Goal: Information Seeking & Learning: Check status

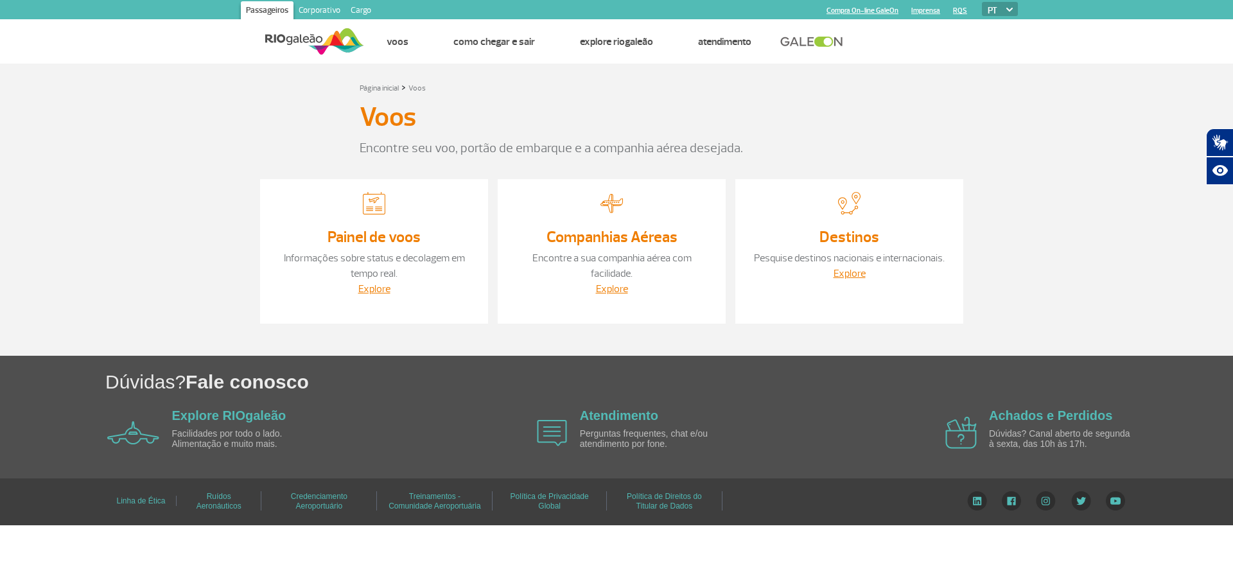
click at [366, 252] on link "Informações sobre status e decolagem em tempo real." at bounding box center [374, 266] width 181 height 28
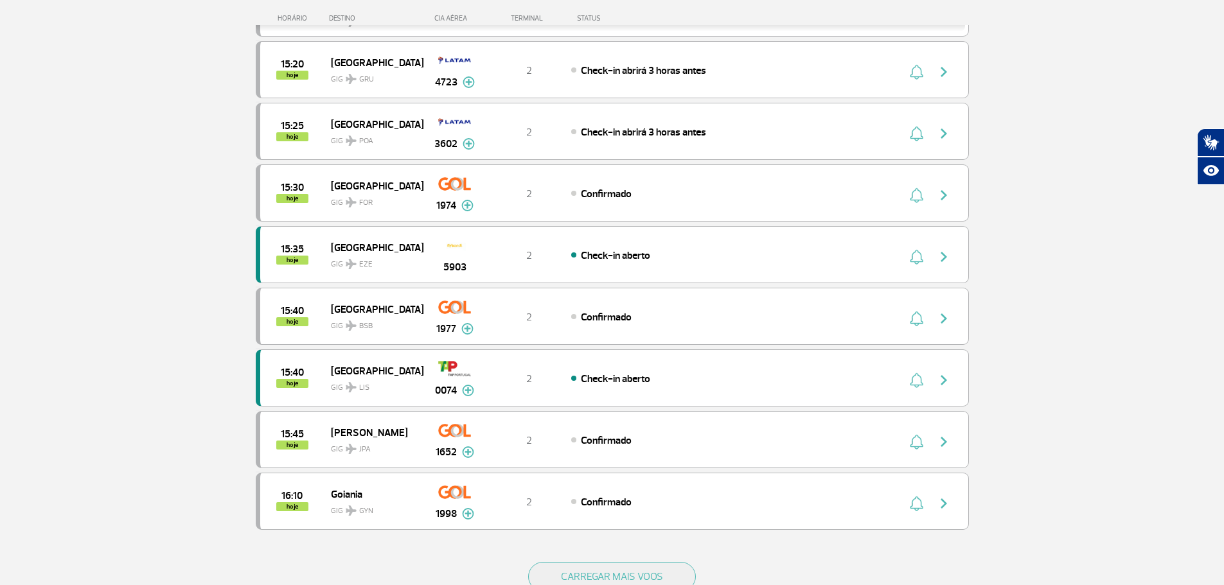
scroll to position [1092, 0]
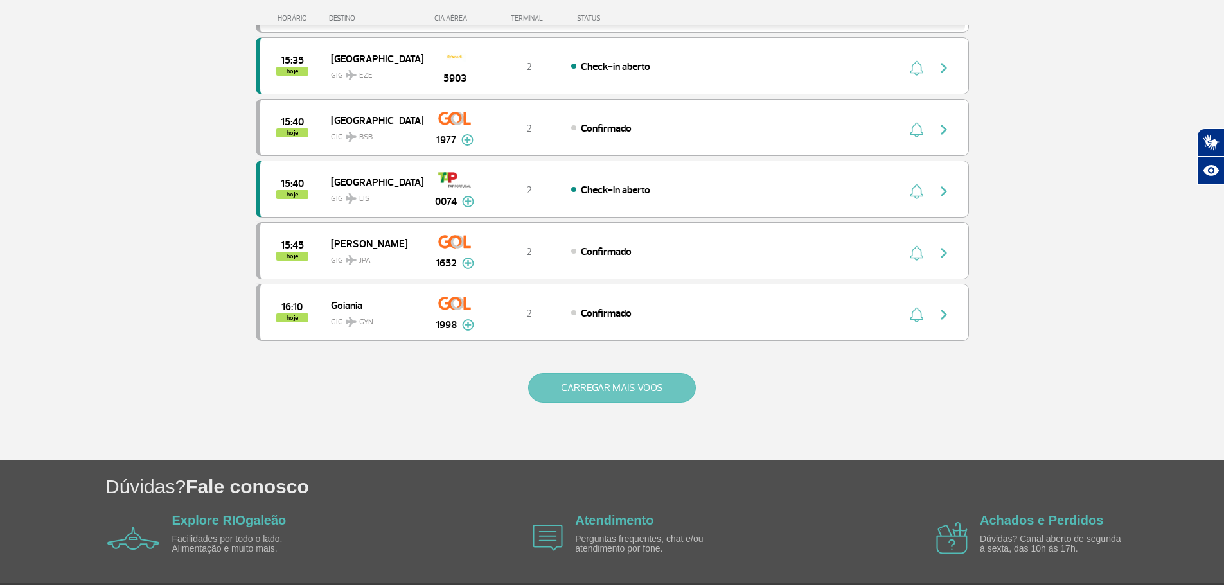
click at [673, 384] on button "CARREGAR MAIS VOOS" at bounding box center [612, 388] width 168 height 30
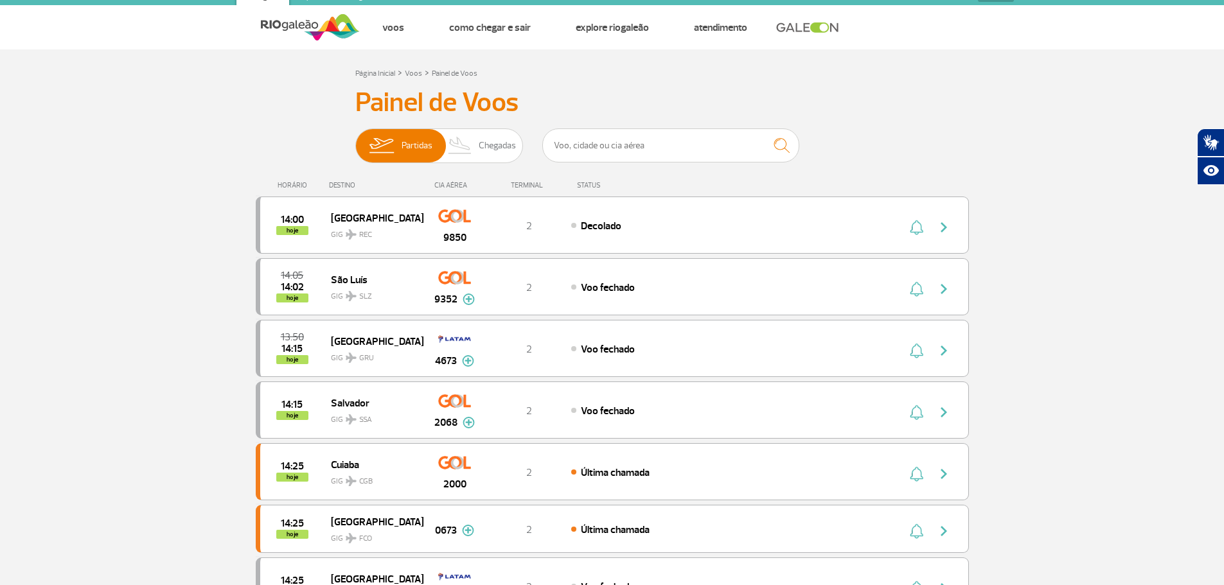
scroll to position [0, 0]
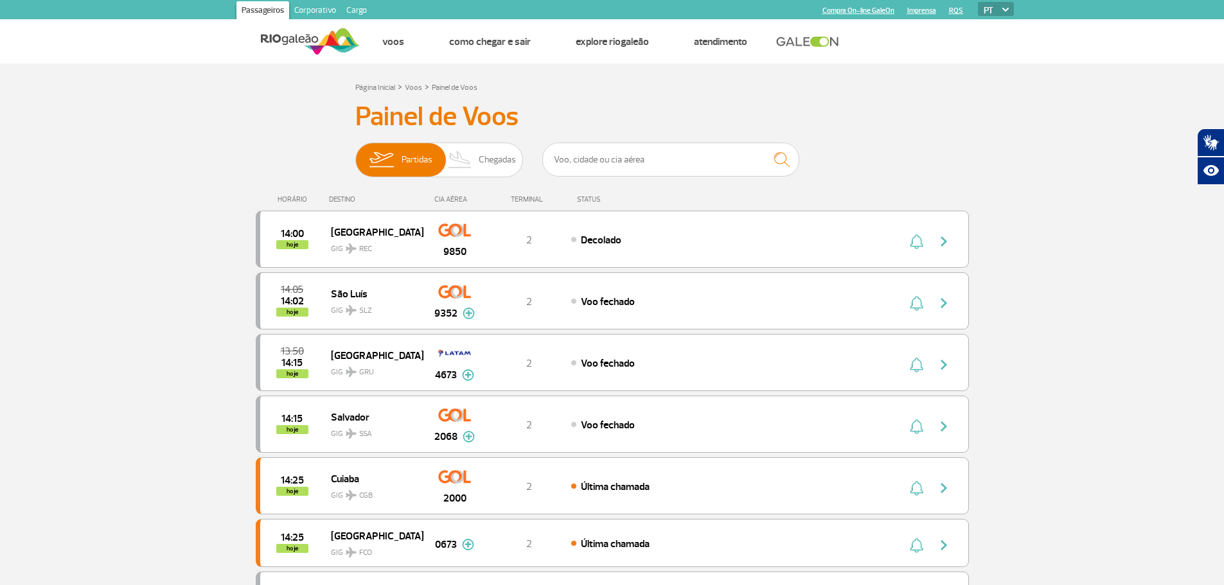
click at [340, 204] on div "DESTINO" at bounding box center [376, 199] width 94 height 8
click at [484, 156] on span "Chegadas" at bounding box center [497, 159] width 37 height 33
click at [355, 154] on input "Partidas Chegadas" at bounding box center [355, 154] width 0 height 0
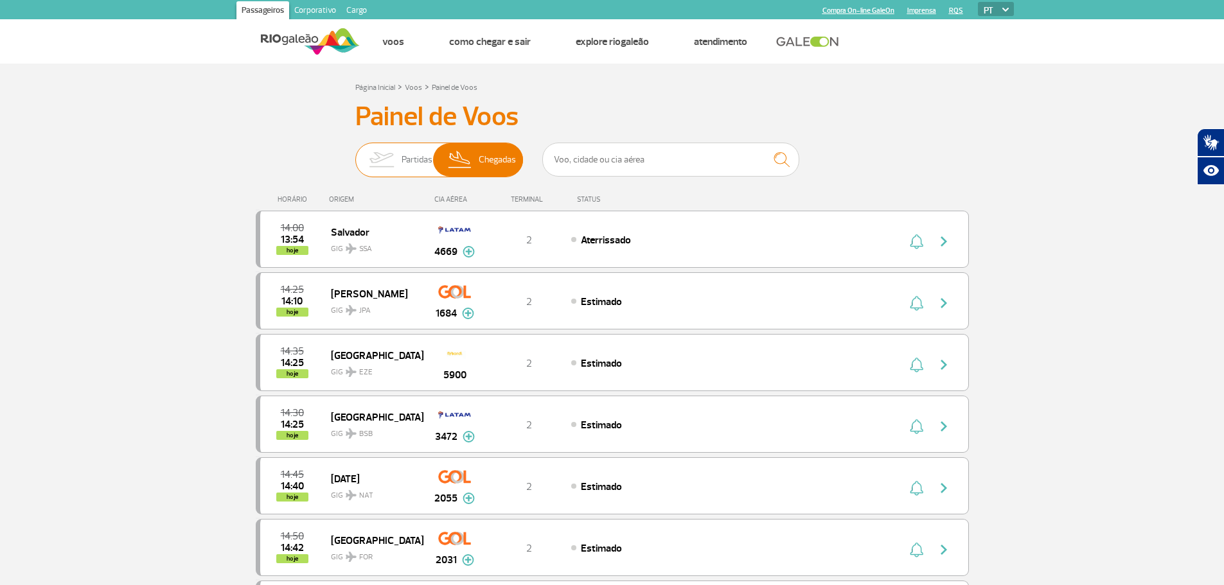
click at [405, 159] on span "Partidas" at bounding box center [416, 159] width 31 height 33
click at [355, 154] on input "Partidas Chegadas" at bounding box center [355, 154] width 0 height 0
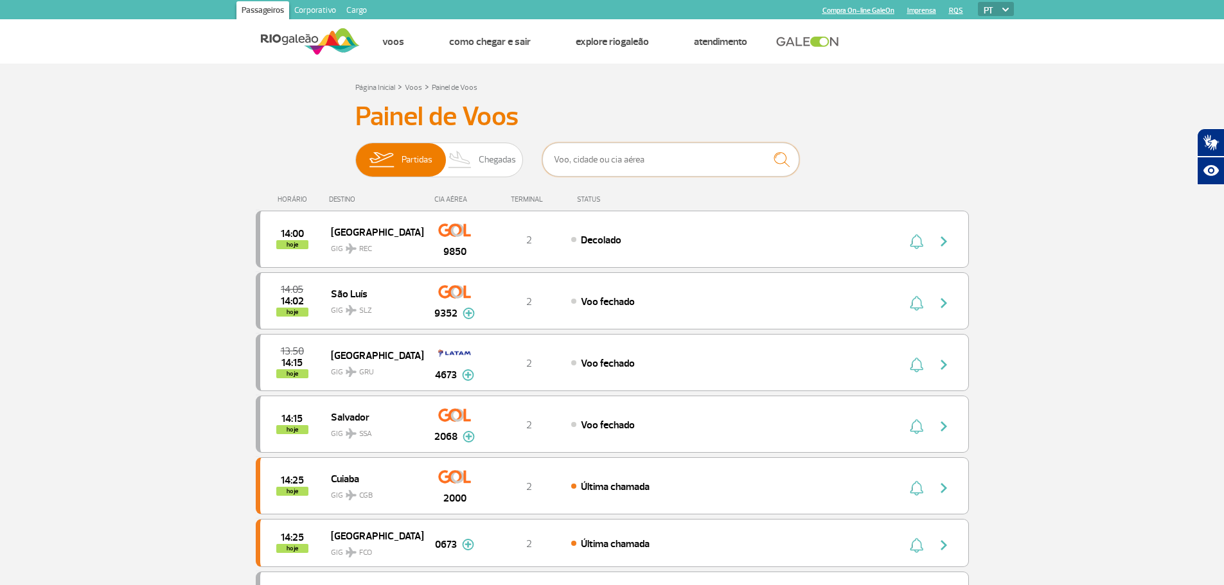
click at [606, 155] on input "text" at bounding box center [670, 160] width 257 height 34
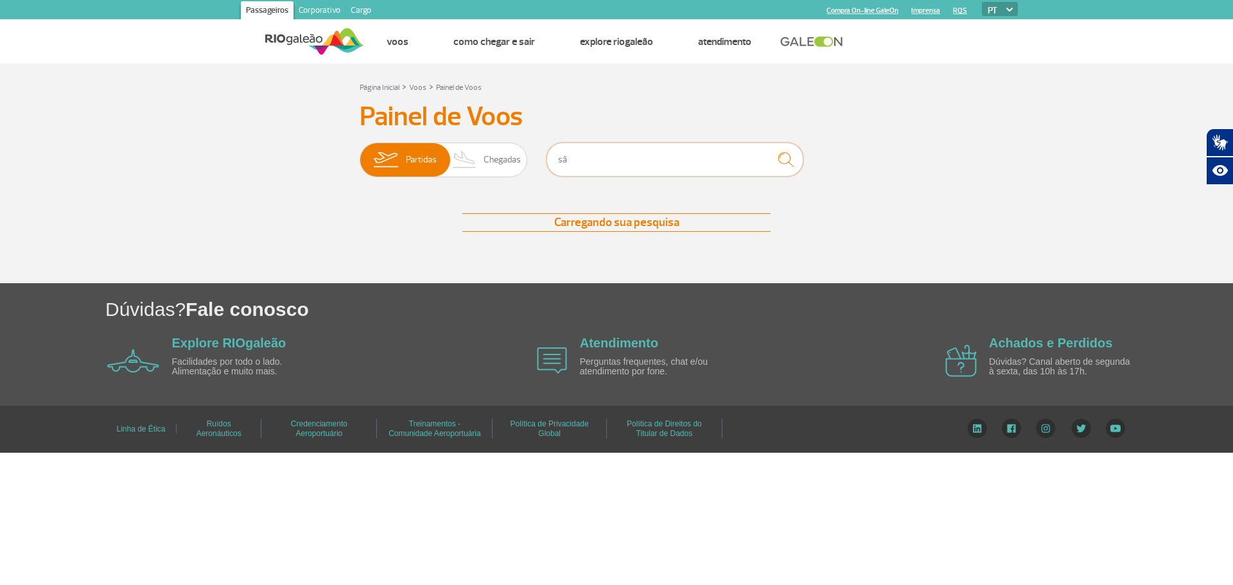
type input "s"
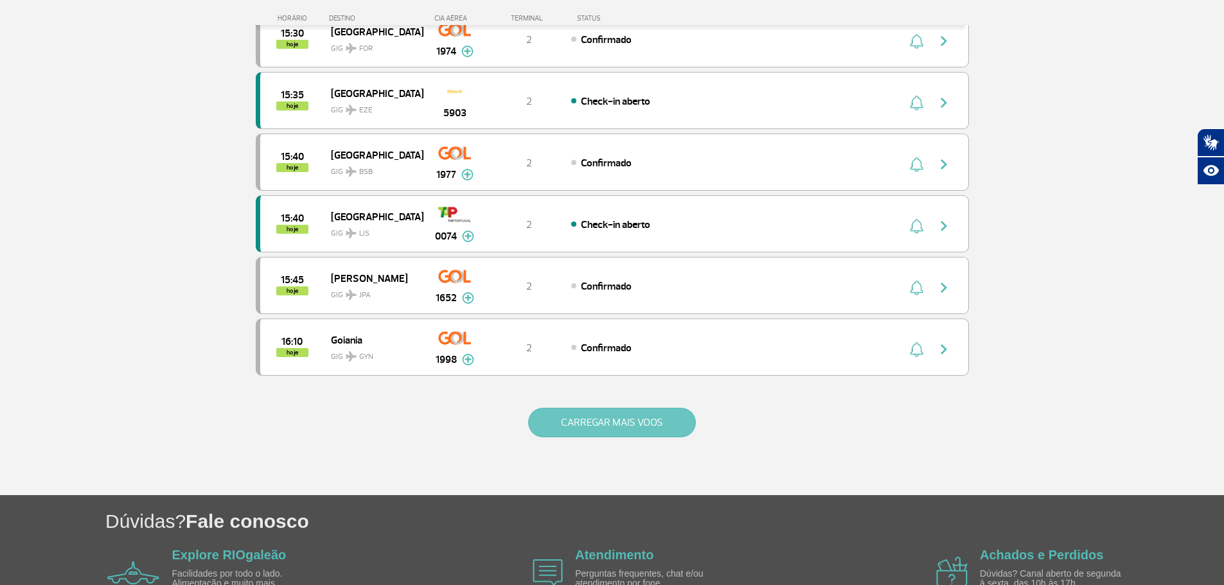
scroll to position [1092, 0]
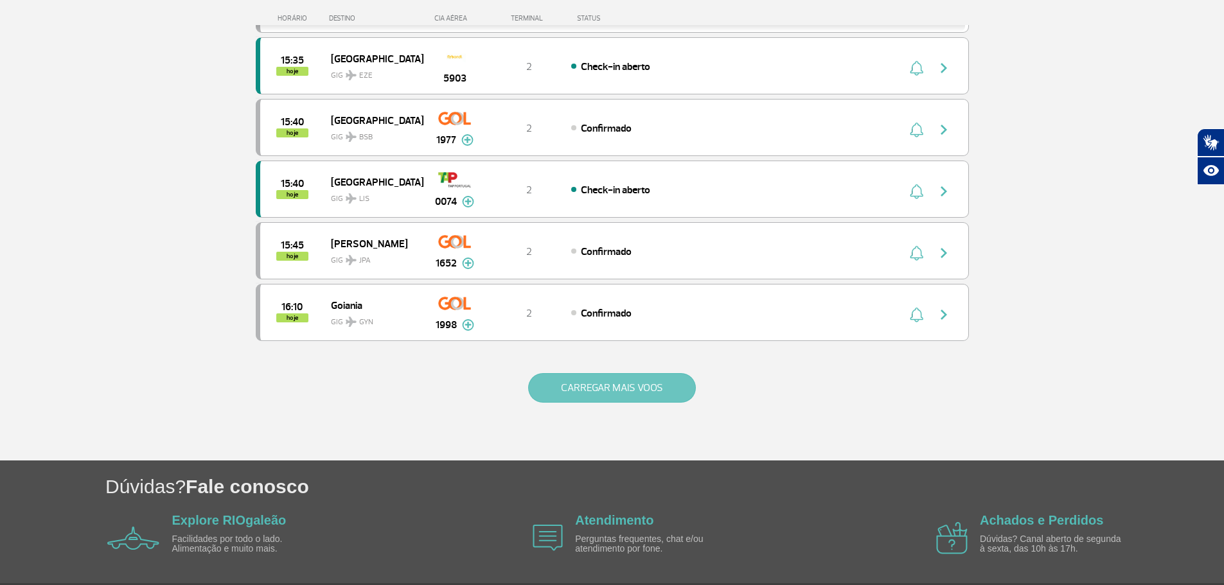
click at [606, 394] on button "CARREGAR MAIS VOOS" at bounding box center [612, 388] width 168 height 30
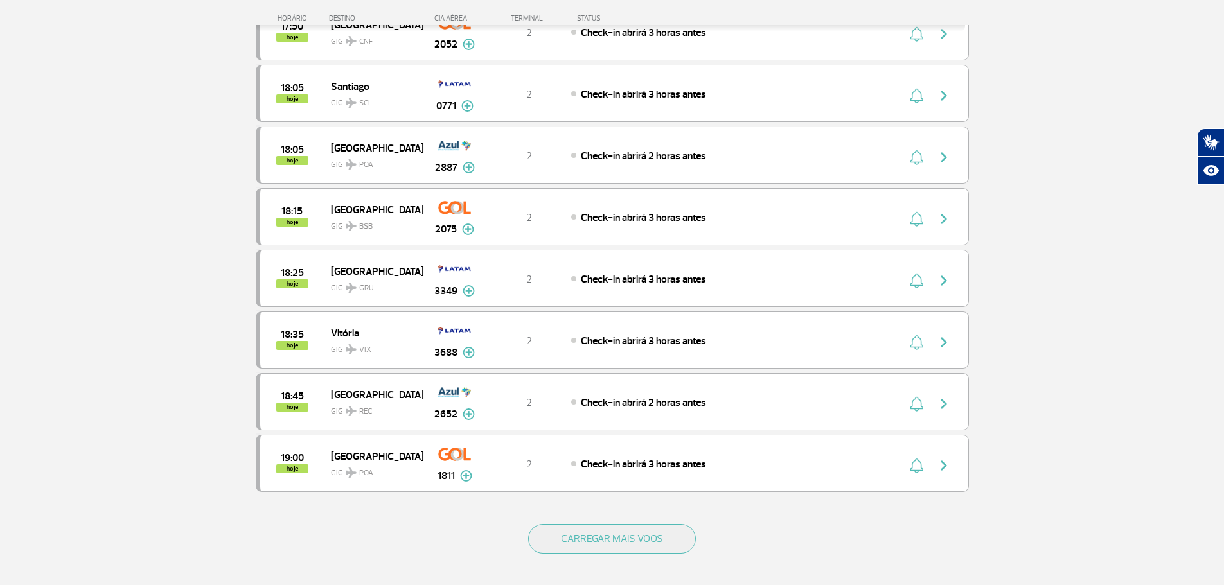
scroll to position [2370, 0]
